Goal: Go to known website: Access a specific website the user already knows

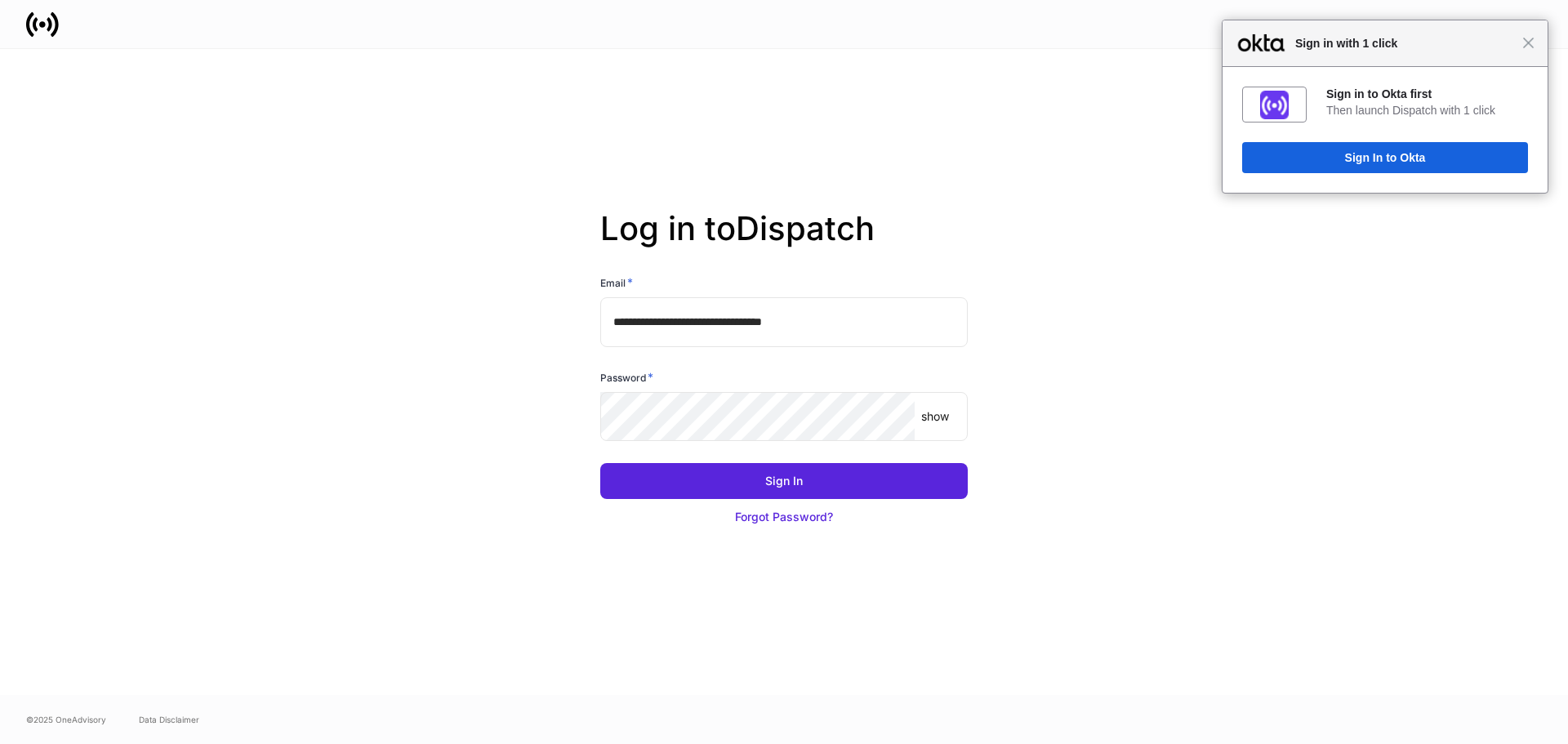
click at [718, 328] on input "**********" at bounding box center [783, 322] width 367 height 49
type input "**********"
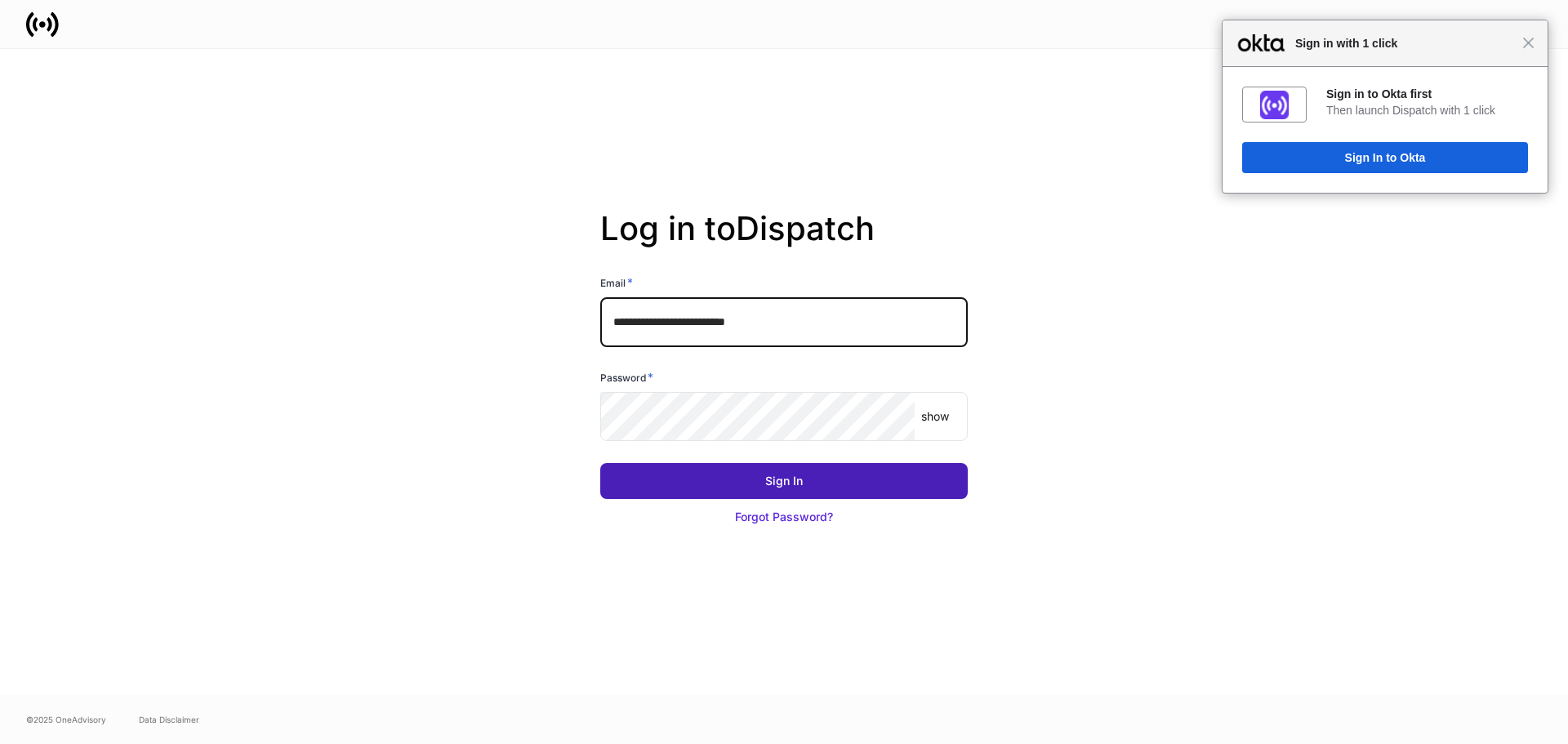
click at [715, 488] on button "Sign In" at bounding box center [783, 481] width 367 height 36
